Goal: Obtain resource: Obtain resource

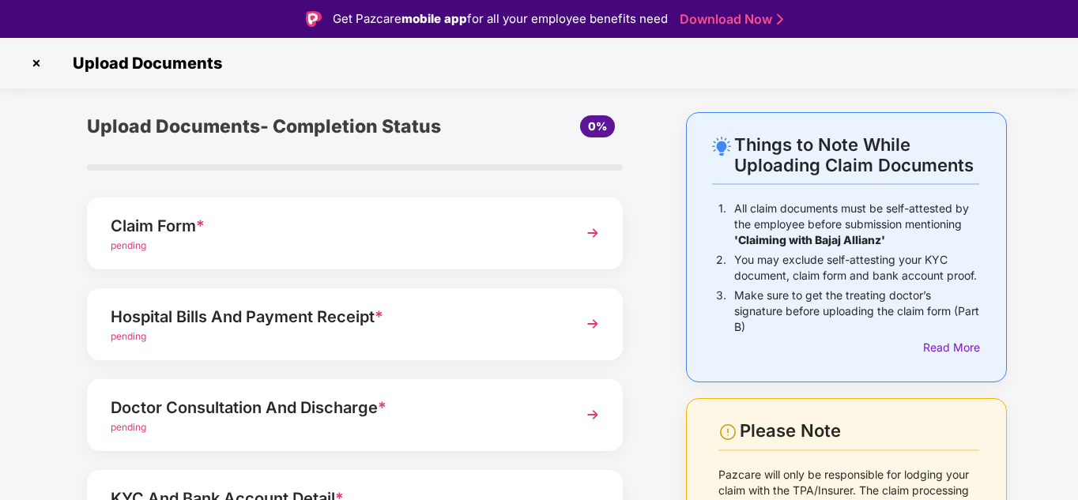
click at [395, 249] on div "pending" at bounding box center [334, 246] width 447 height 15
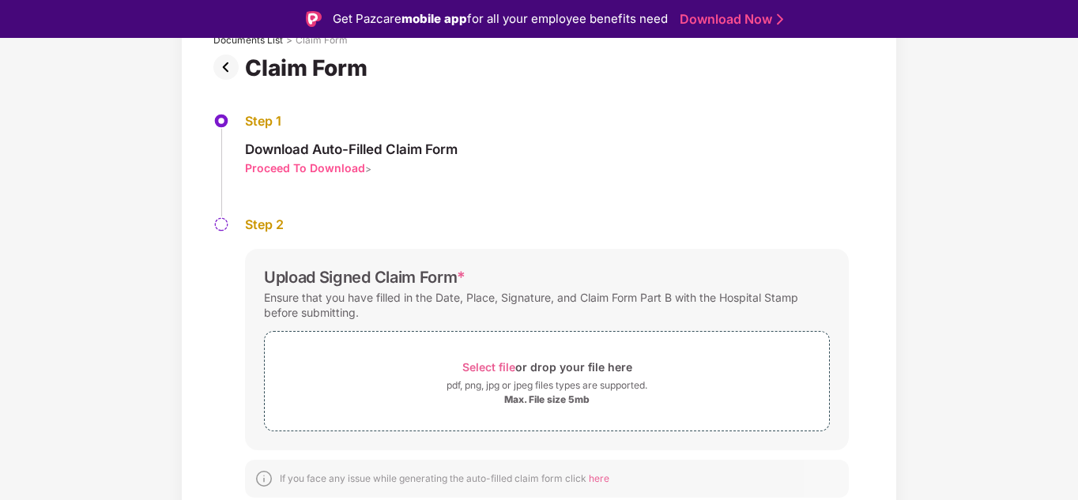
scroll to position [8, 0]
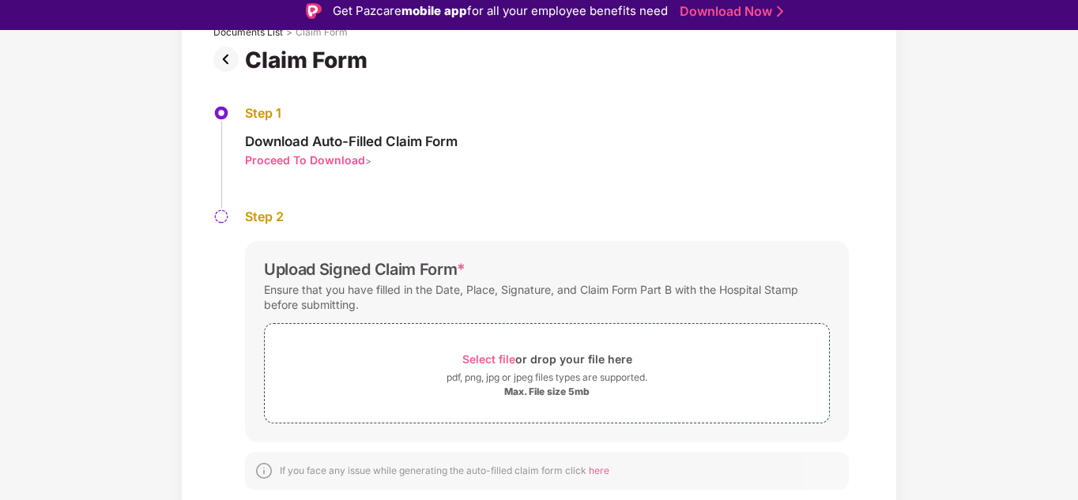
click at [344, 159] on div "Proceed To Download" at bounding box center [305, 160] width 120 height 15
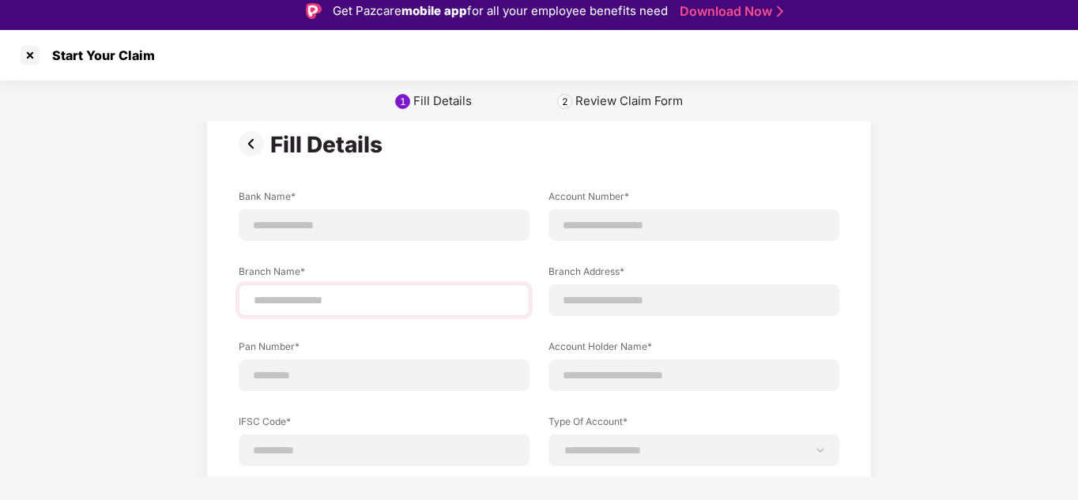
scroll to position [24, 0]
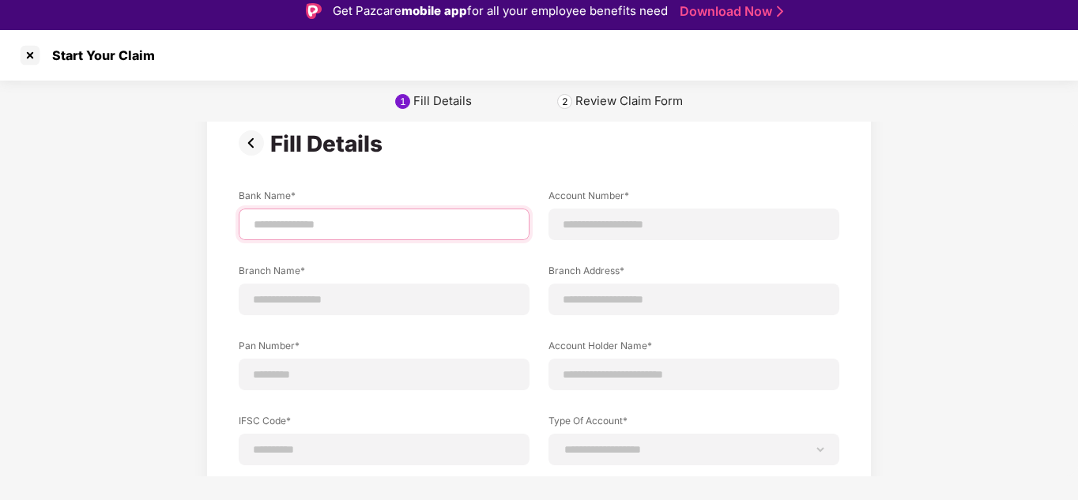
click at [352, 219] on input at bounding box center [384, 225] width 264 height 17
